Goal: Transaction & Acquisition: Purchase product/service

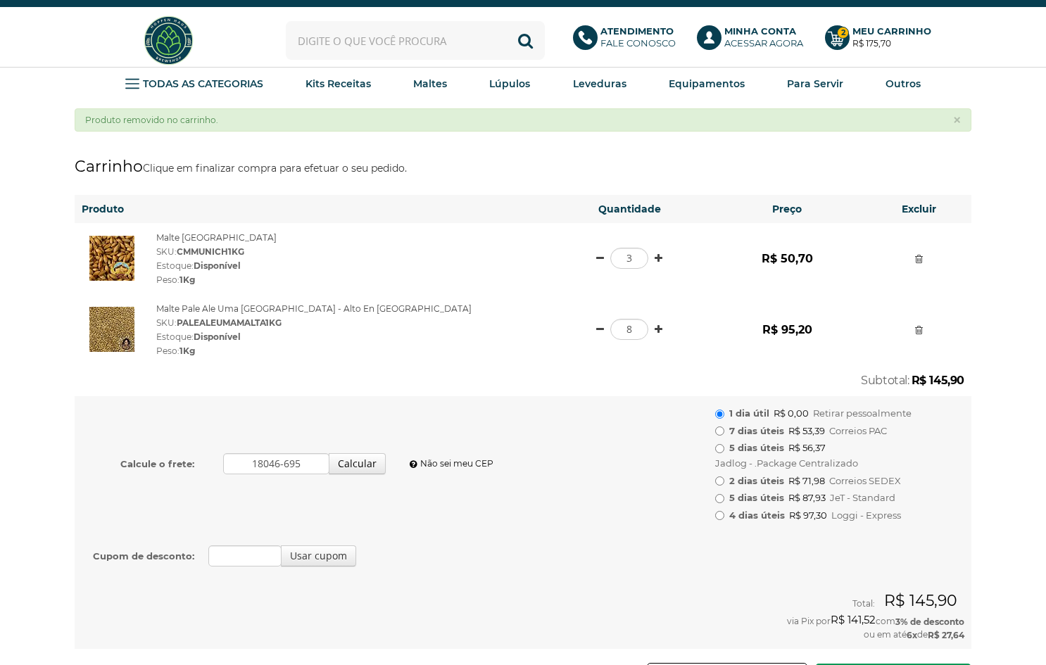
click at [424, 38] on input "text" at bounding box center [415, 40] width 259 height 39
type input "carared"
click at [525, 40] on button "Buscar" at bounding box center [525, 40] width 39 height 39
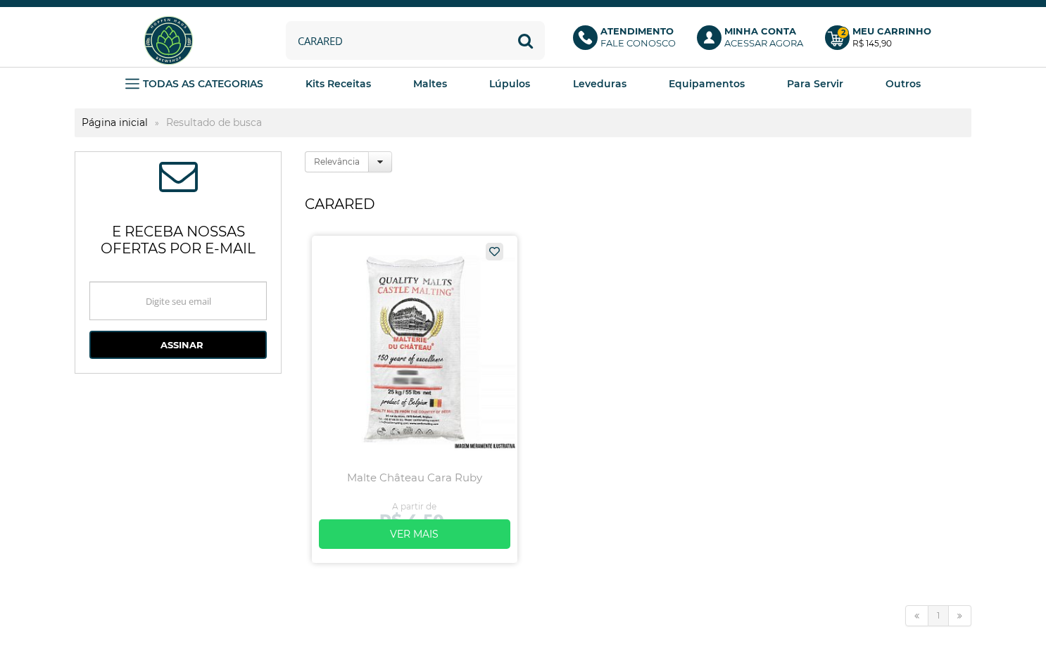
click at [426, 296] on link at bounding box center [415, 399] width 206 height 327
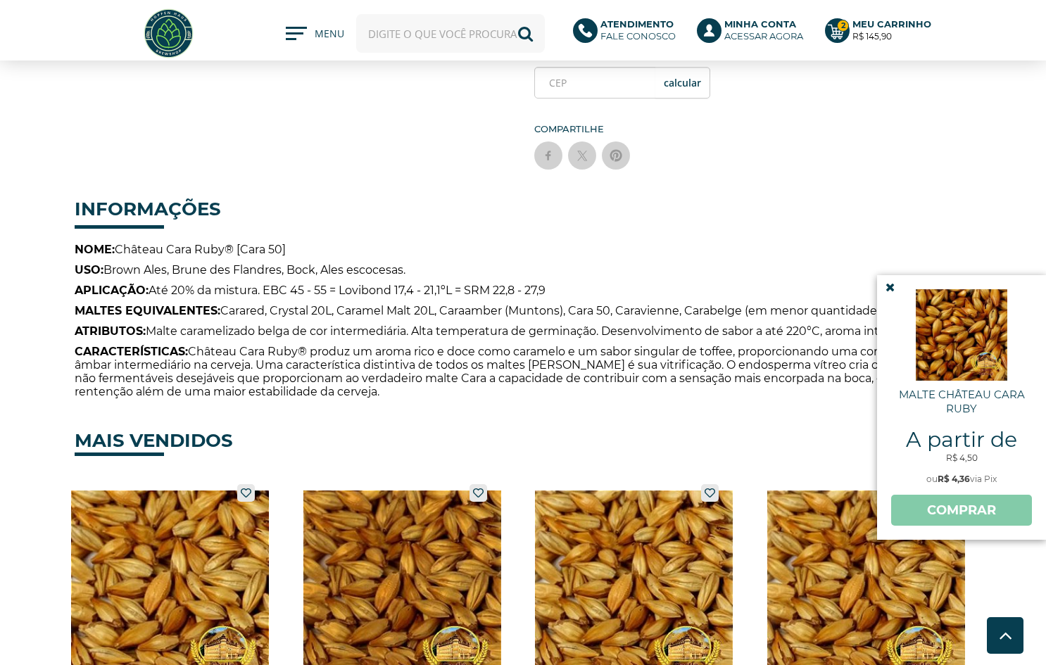
scroll to position [428, 0]
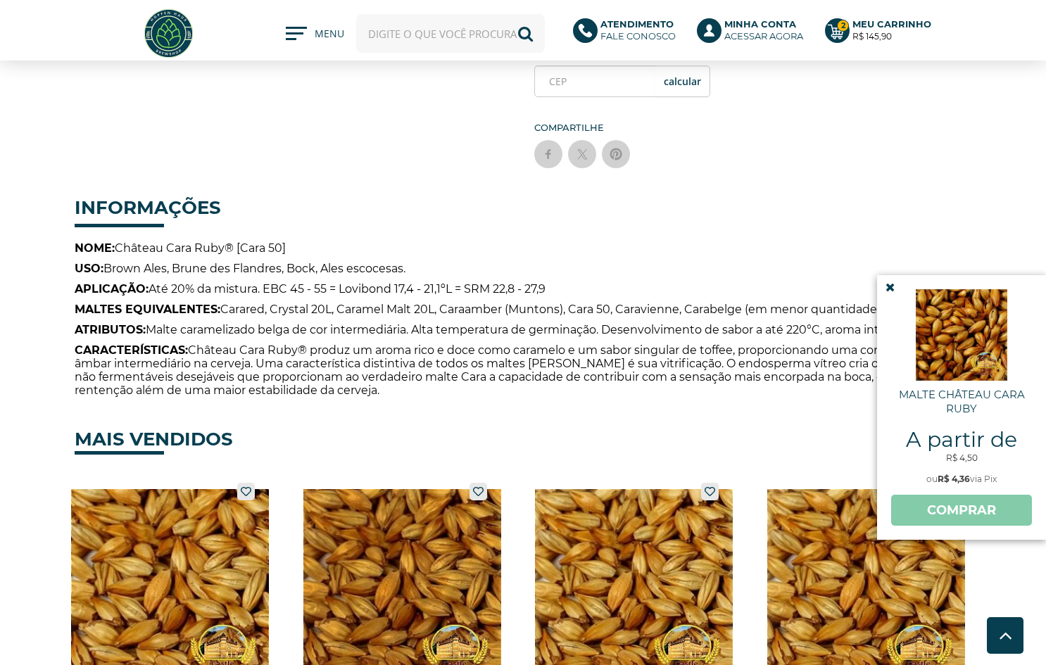
click at [893, 287] on icon at bounding box center [889, 288] width 9 height 12
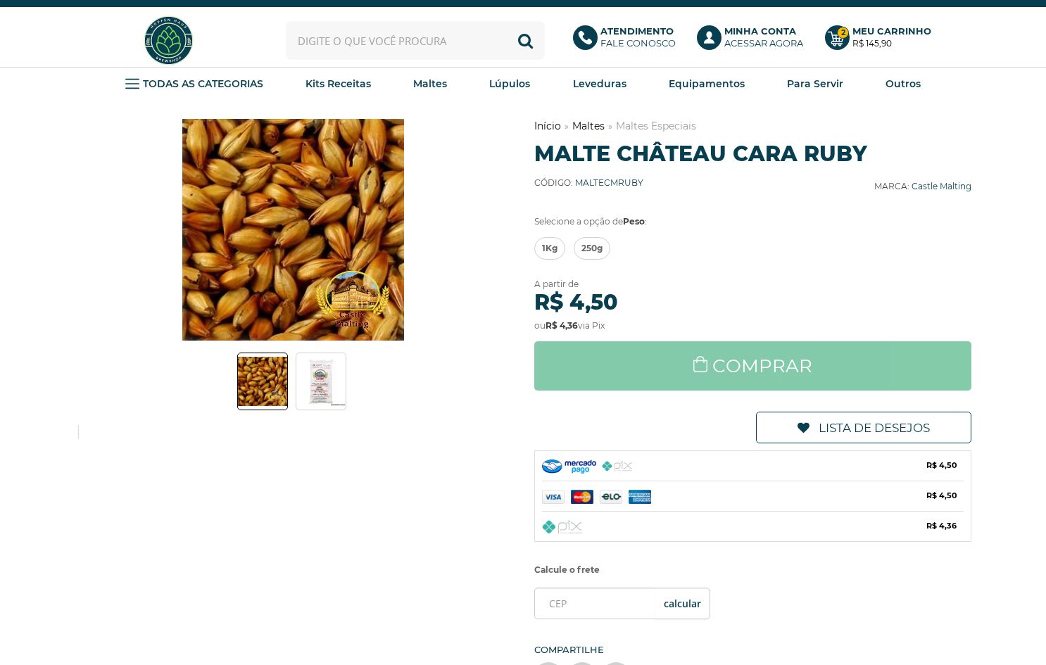
scroll to position [0, 0]
click at [551, 259] on span "1Kg" at bounding box center [549, 248] width 15 height 21
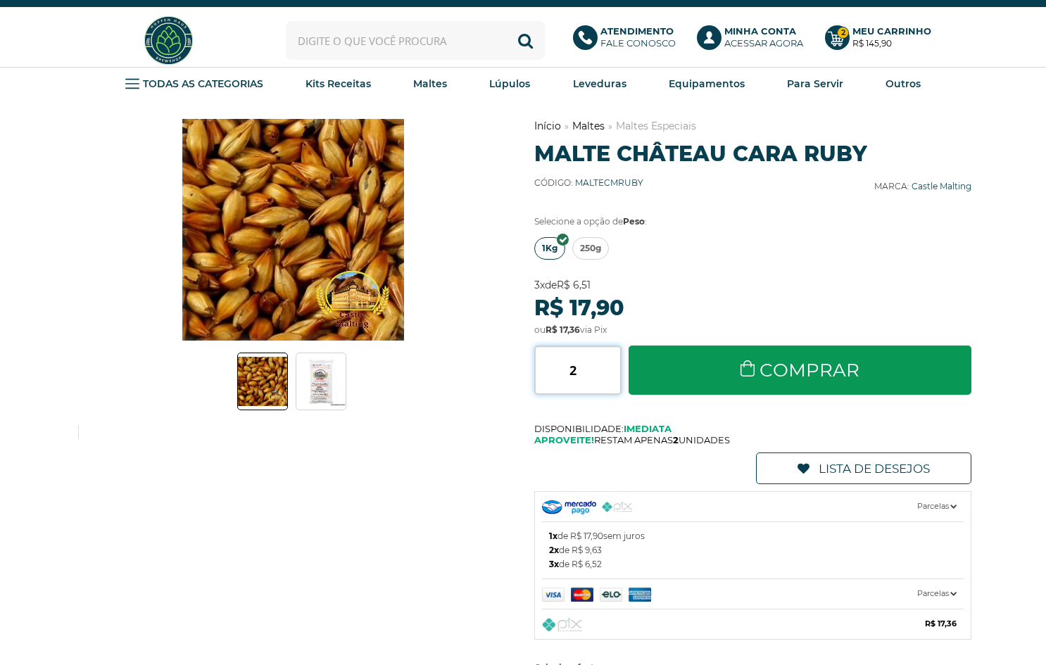
click at [617, 383] on input "2" at bounding box center [577, 370] width 87 height 49
type input "3"
click at [617, 383] on input "3" at bounding box center [577, 370] width 87 height 49
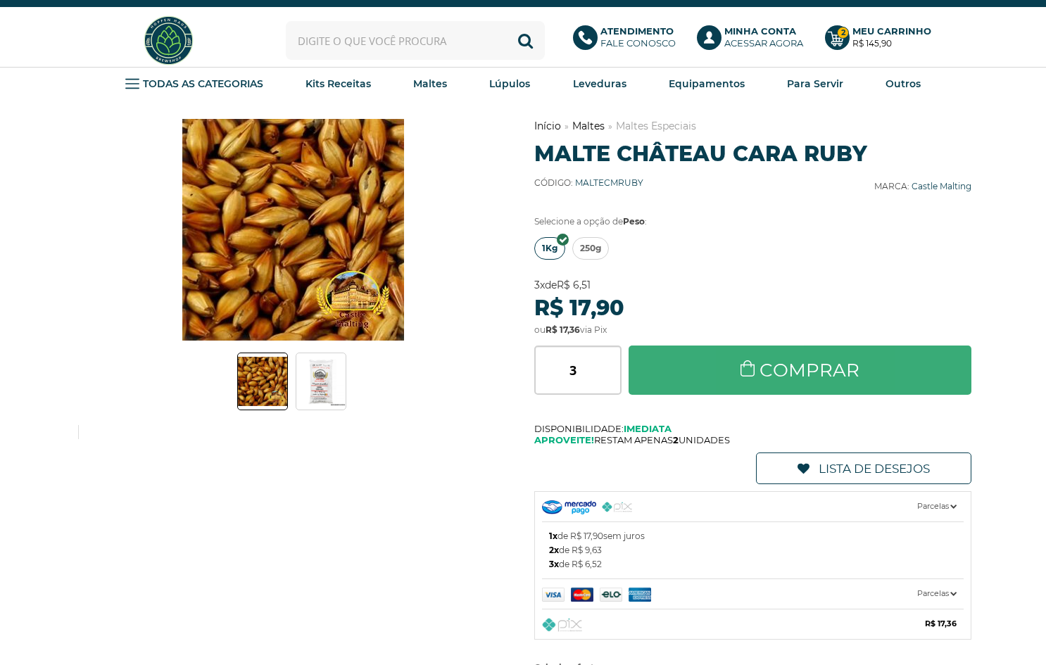
click at [669, 382] on link "Comprar" at bounding box center [800, 370] width 343 height 49
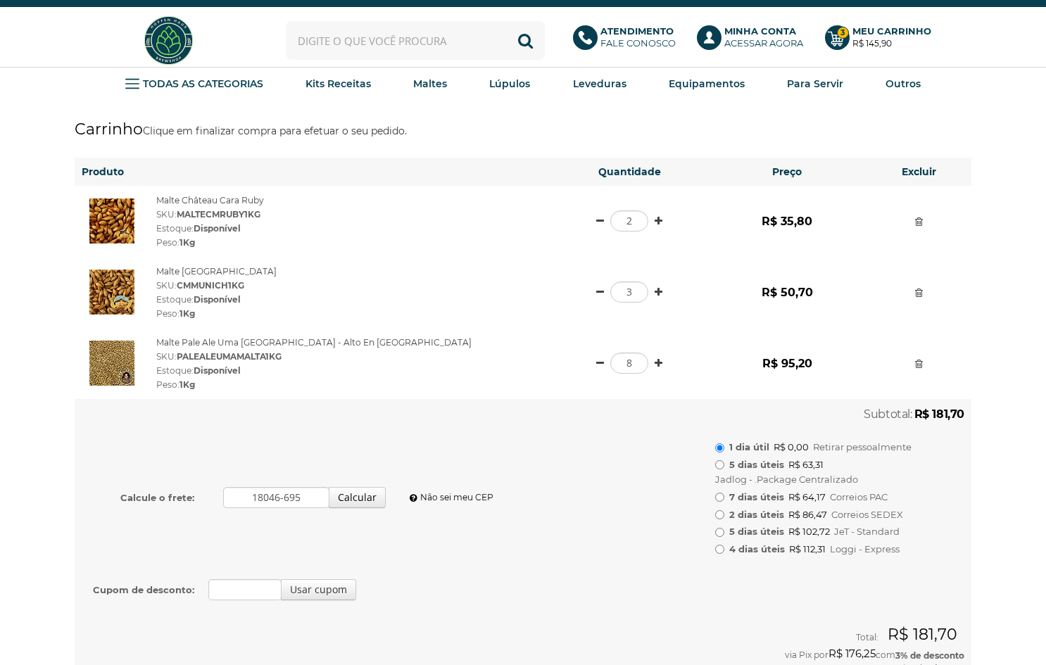
click at [914, 213] on td at bounding box center [918, 221] width 105 height 71
click at [918, 220] on link at bounding box center [919, 222] width 8 height 10
